Goal: Task Accomplishment & Management: Complete application form

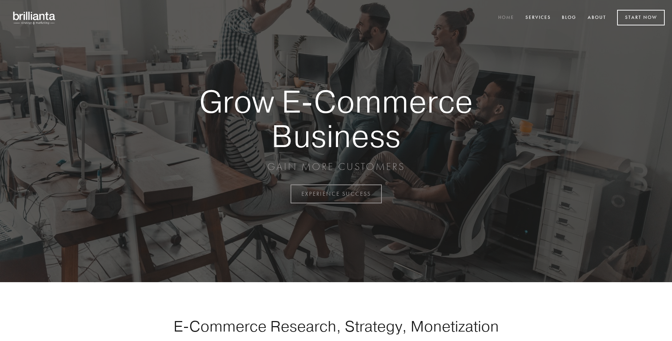
scroll to position [1905, 0]
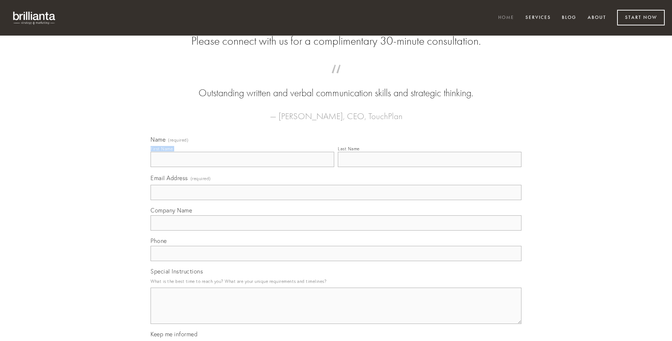
type input "[PERSON_NAME]"
click at [429, 167] on input "Last Name" at bounding box center [430, 159] width 184 height 15
type input "[PERSON_NAME]"
click at [336, 200] on input "Email Address (required)" at bounding box center [335, 192] width 371 height 15
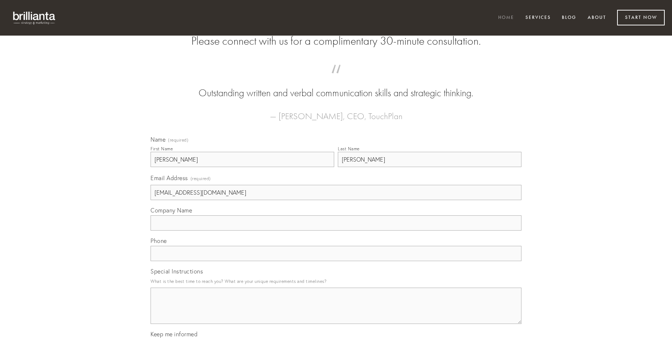
type input "[EMAIL_ADDRESS][DOMAIN_NAME]"
click at [336, 231] on input "Company Name" at bounding box center [335, 222] width 371 height 15
type input "deporto"
click at [336, 261] on input "text" at bounding box center [335, 253] width 371 height 15
click at [336, 313] on textarea "Special Instructions" at bounding box center [335, 306] width 371 height 36
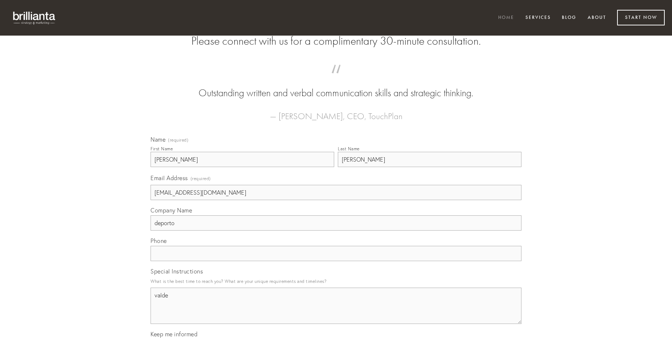
type textarea "valde"
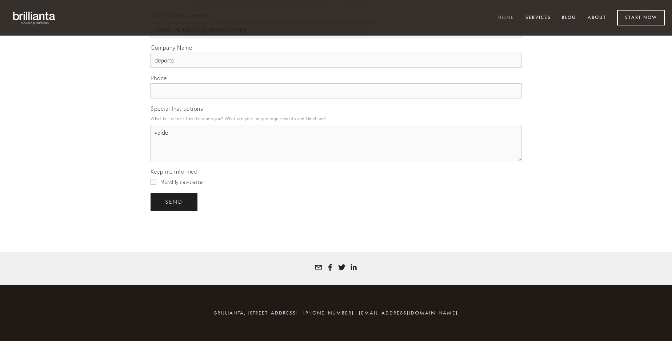
click at [174, 202] on span "send" at bounding box center [174, 202] width 18 height 7
